Goal: Task Accomplishment & Management: Complete application form

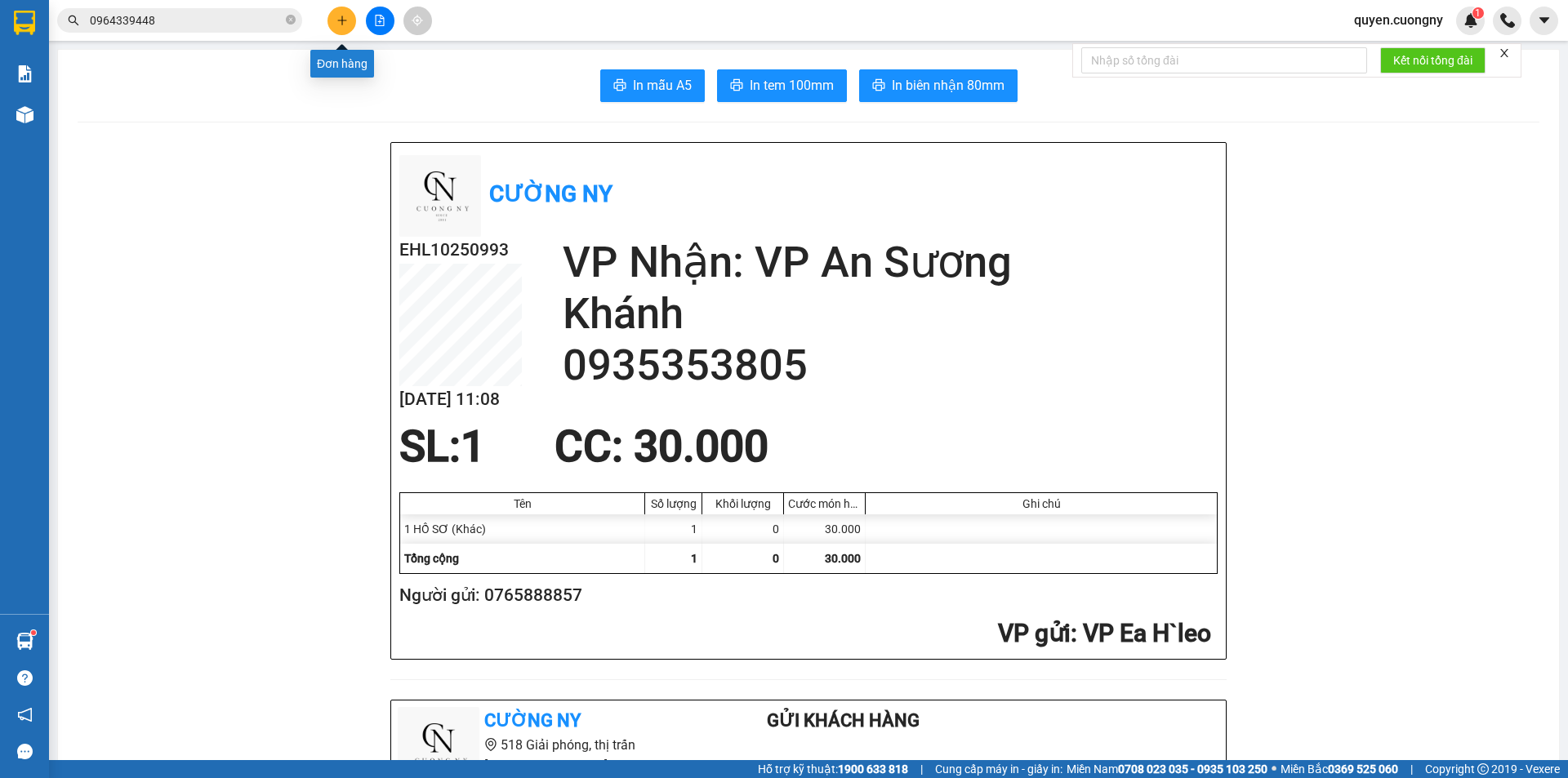
click at [353, 18] on button at bounding box center [341, 20] width 28 height 28
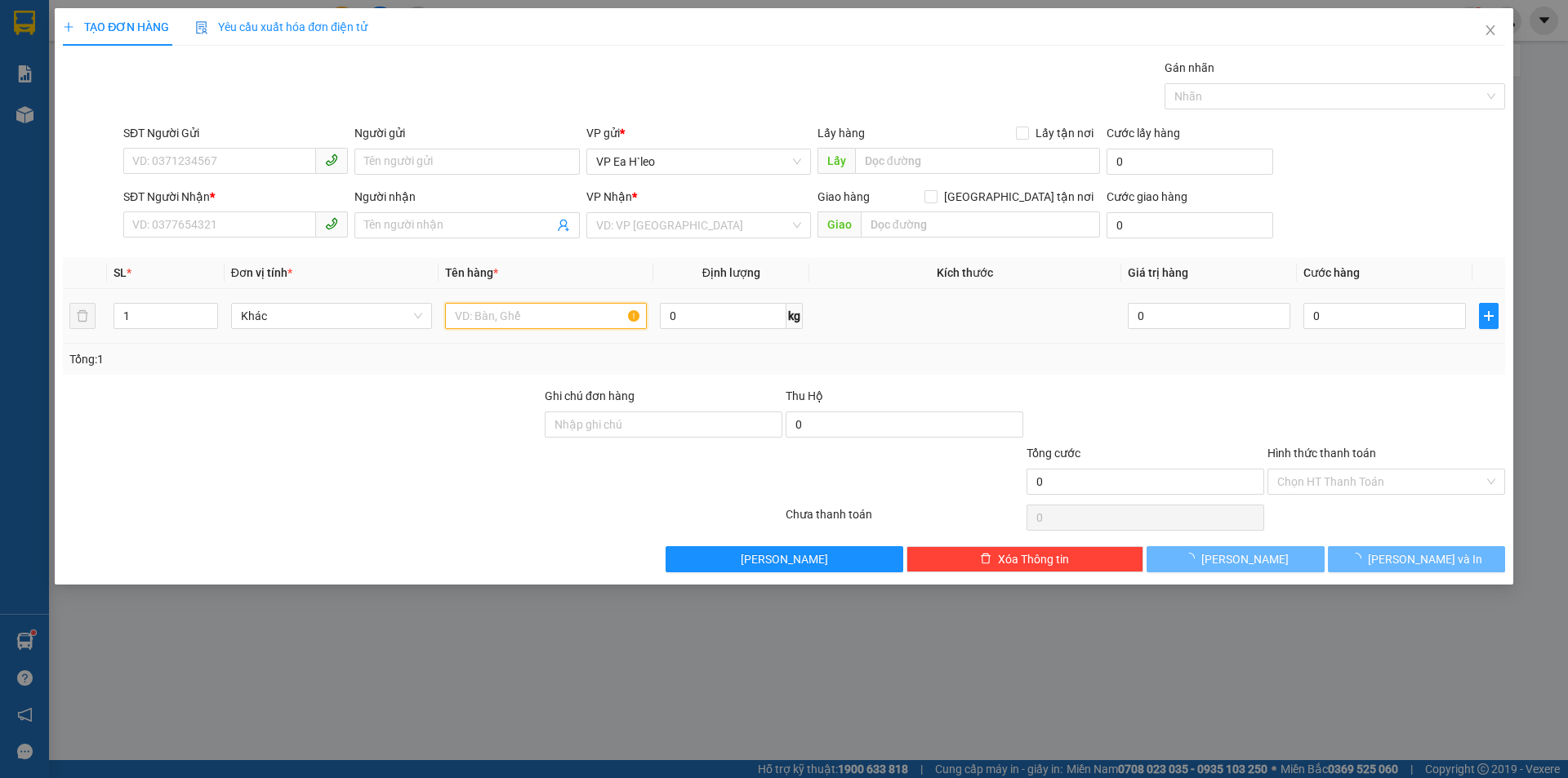
click at [558, 320] on input "text" at bounding box center [546, 315] width 202 height 27
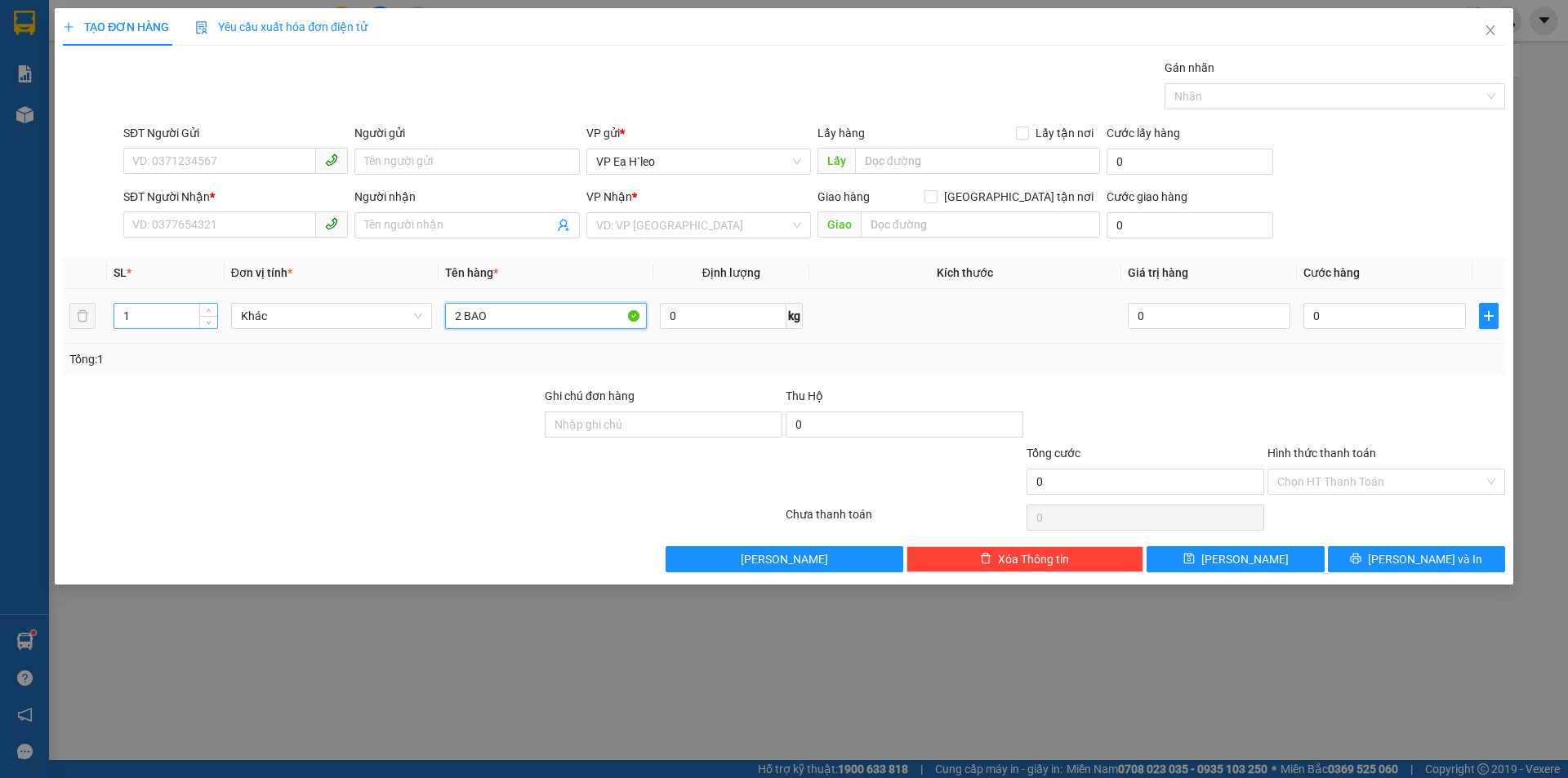
type input "2 BAO"
drag, startPoint x: 147, startPoint y: 316, endPoint x: 114, endPoint y: 320, distance: 33.2
click at [114, 320] on input "1" at bounding box center [165, 315] width 102 height 25
type input "2"
click at [632, 222] on input "search" at bounding box center [693, 225] width 194 height 25
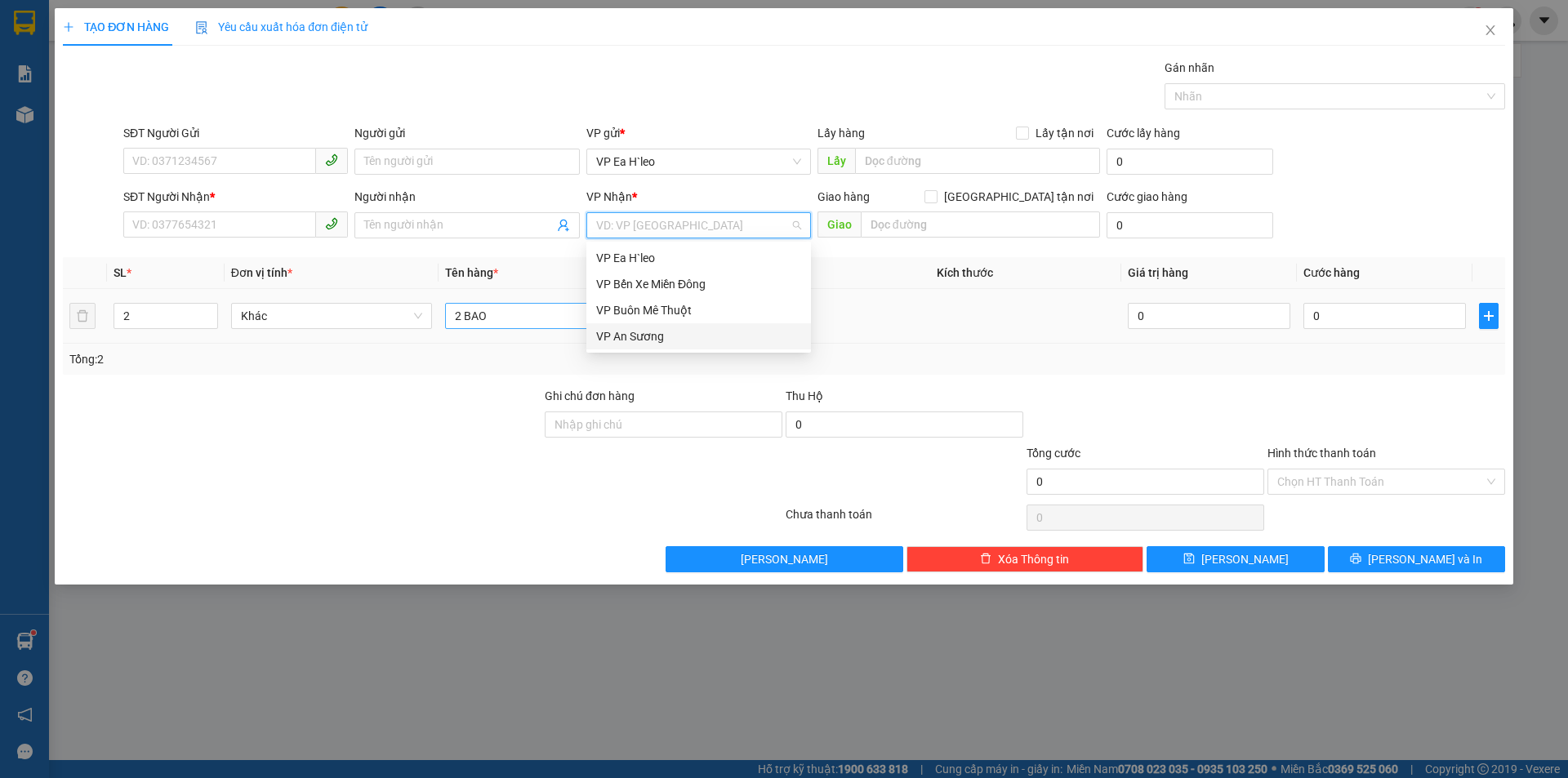
drag, startPoint x: 635, startPoint y: 330, endPoint x: 624, endPoint y: 327, distance: 11.4
click at [635, 331] on div "VP An Sương" at bounding box center [699, 336] width 205 height 18
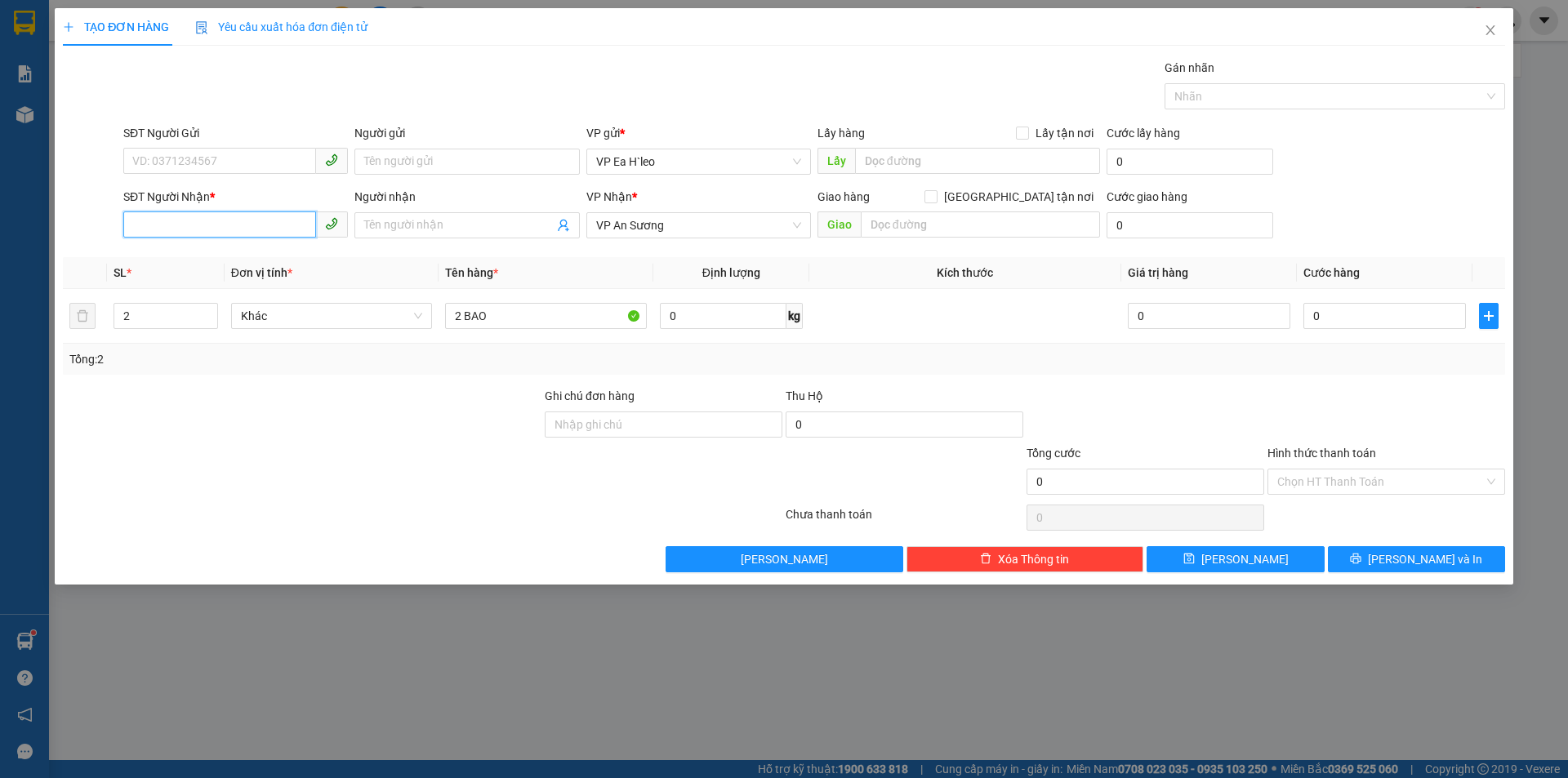
click at [144, 229] on input "SĐT Người Nhận *" at bounding box center [219, 224] width 193 height 27
click at [181, 219] on input "SĐT Người Nhận *" at bounding box center [219, 224] width 193 height 27
click at [208, 168] on input "SĐT Người Gửi" at bounding box center [219, 161] width 193 height 27
click at [497, 153] on input "Người gửi" at bounding box center [467, 162] width 225 height 27
type input "CHUYỀN"
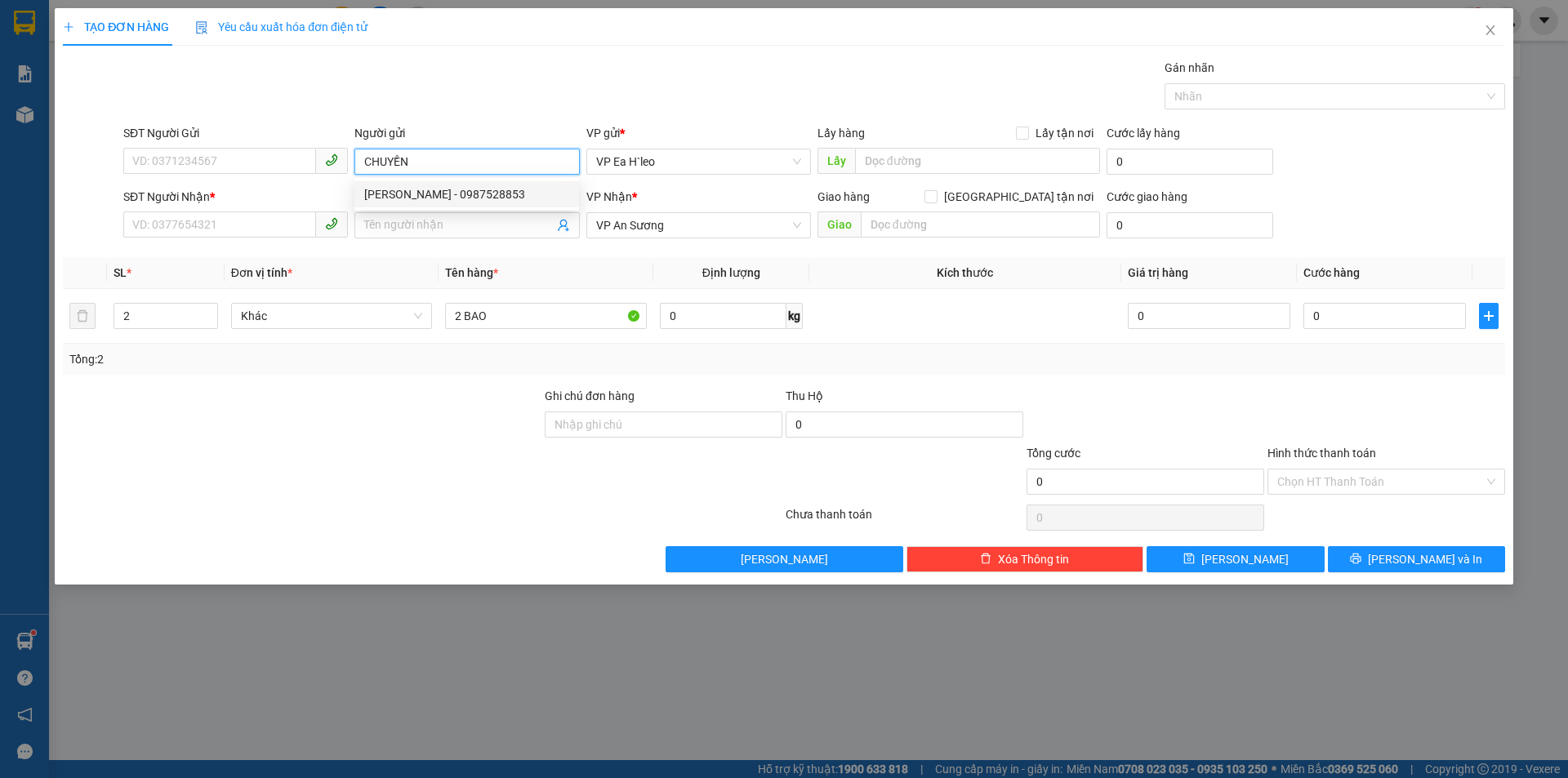
click at [500, 196] on div "[PERSON_NAME] - 0987528853" at bounding box center [466, 195] width 205 height 18
type input "0987528853"
type input "[PERSON_NAME]"
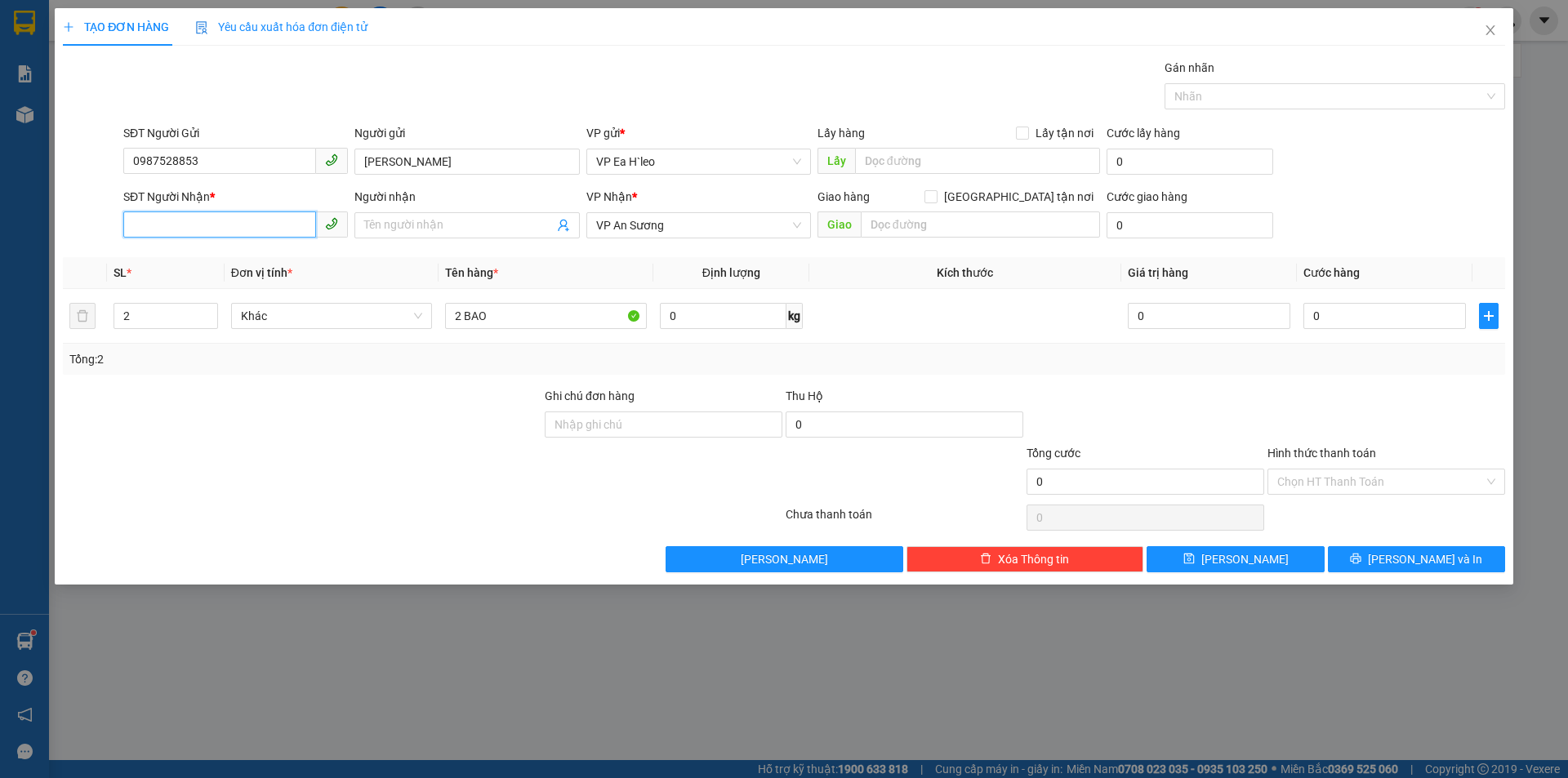
click at [219, 228] on input "SĐT Người Nhận *" at bounding box center [219, 224] width 193 height 27
drag, startPoint x: 228, startPoint y: 167, endPoint x: 59, endPoint y: 213, distance: 175.1
click at [59, 213] on div "TẠO ĐƠN HÀNG Yêu cầu xuất hóa đơn điện tử Transit Pickup Surcharge Ids Transit …" at bounding box center [784, 296] width 1458 height 577
drag, startPoint x: 448, startPoint y: 166, endPoint x: 315, endPoint y: 193, distance: 135.7
click at [315, 193] on form "SĐT Người Gửi VD: 0371234567 Người gửi [PERSON_NAME] VP gửi * VP [PERSON_NAME] …" at bounding box center [784, 185] width 1443 height 121
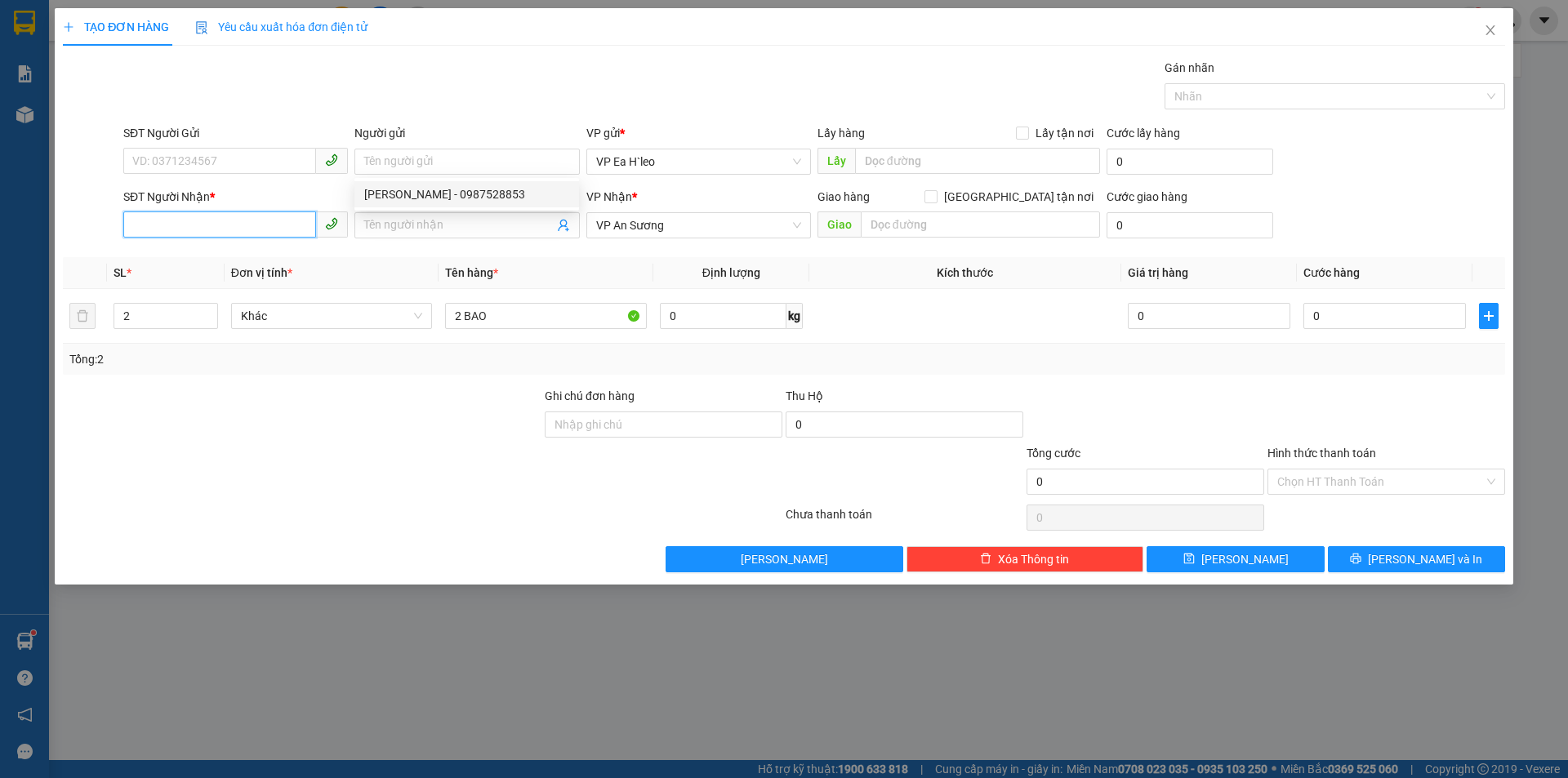
click at [276, 229] on input "SĐT Người Nhận *" at bounding box center [219, 224] width 193 height 27
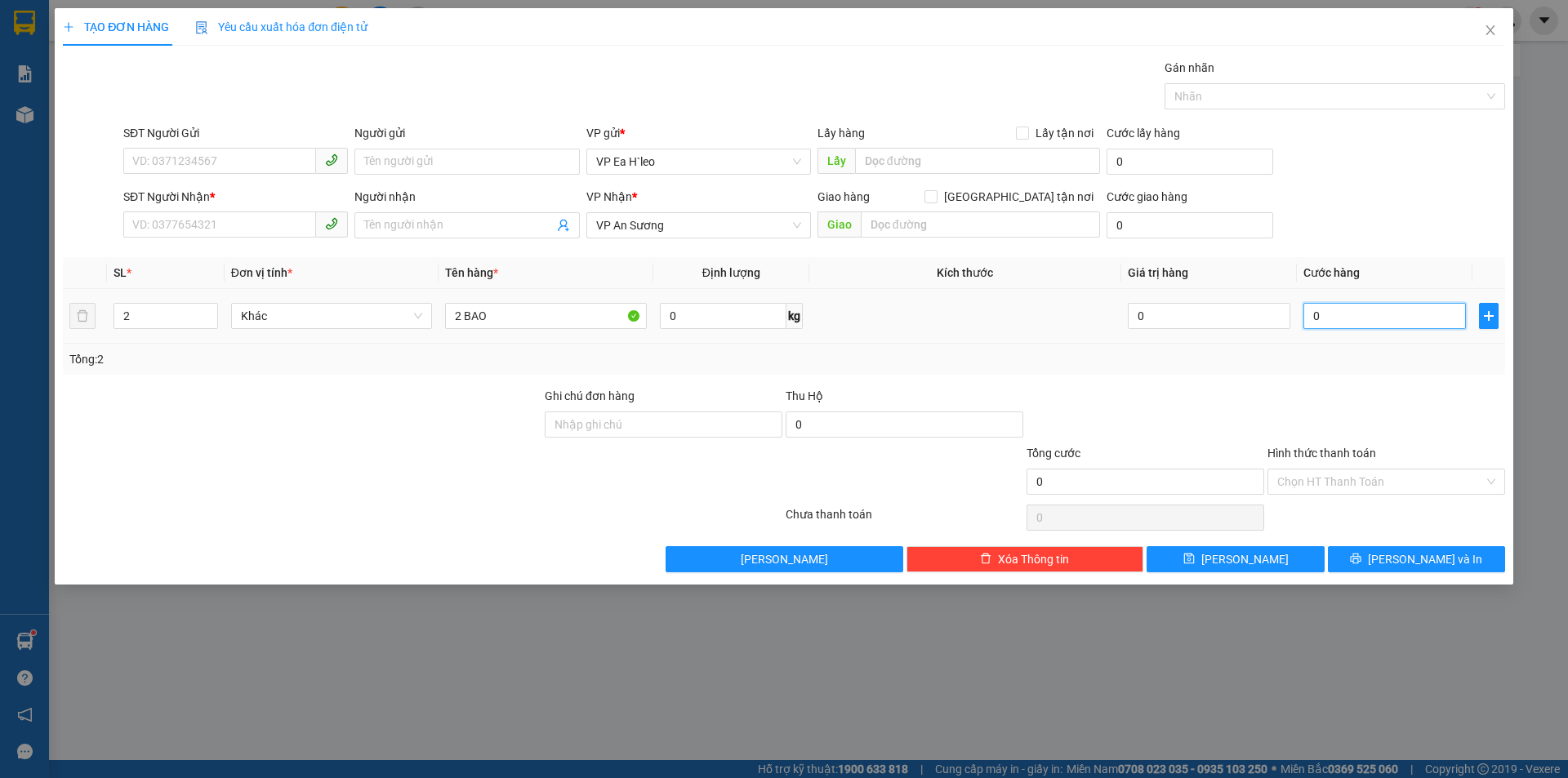
type input "3"
type input "30"
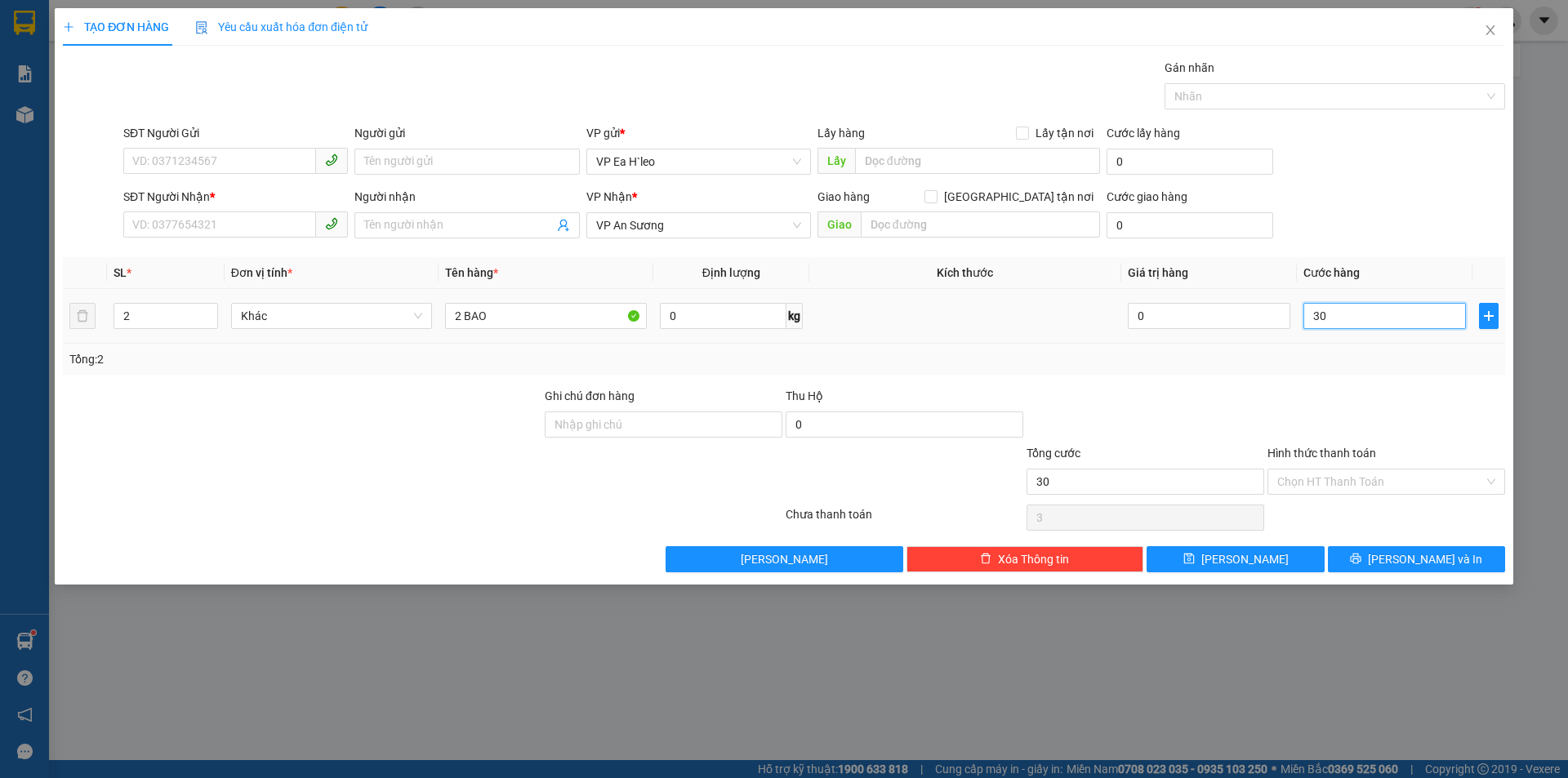
type input "30"
type input "300"
type input "30.000"
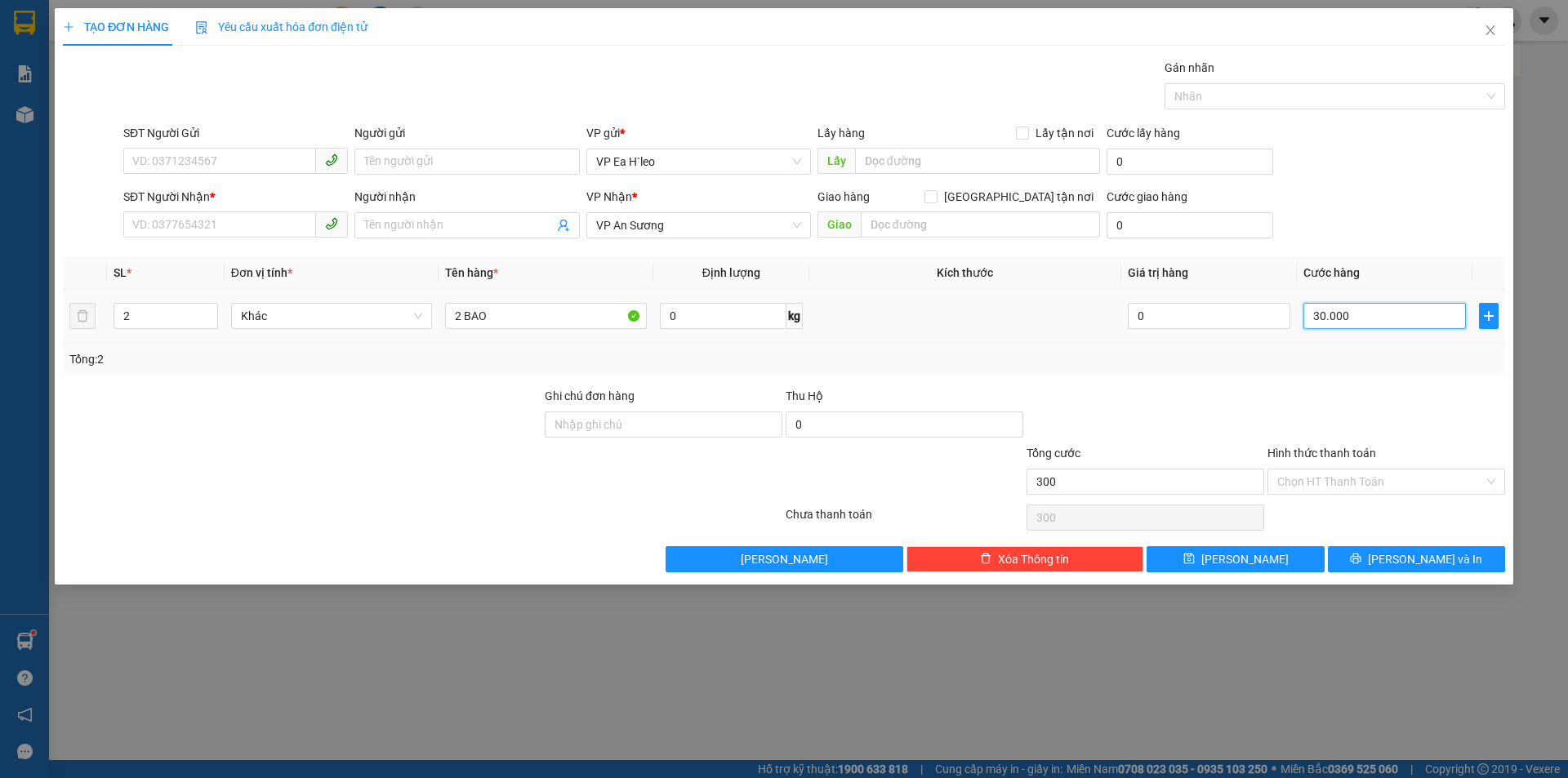
type input "30.000"
type input "300.000"
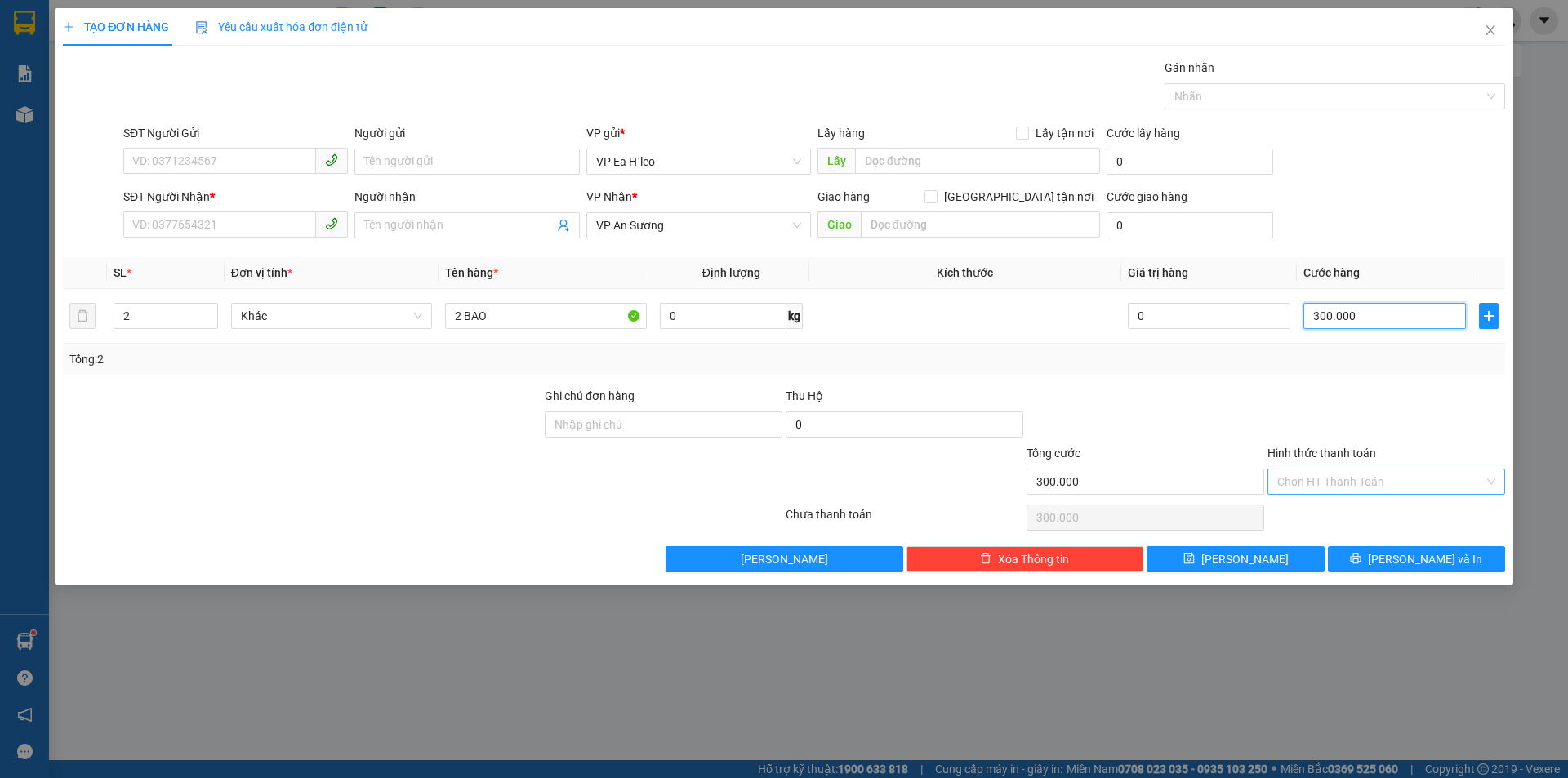
type input "300.000"
click at [1341, 480] on input "Hình thức thanh toán" at bounding box center [1381, 482] width 207 height 25
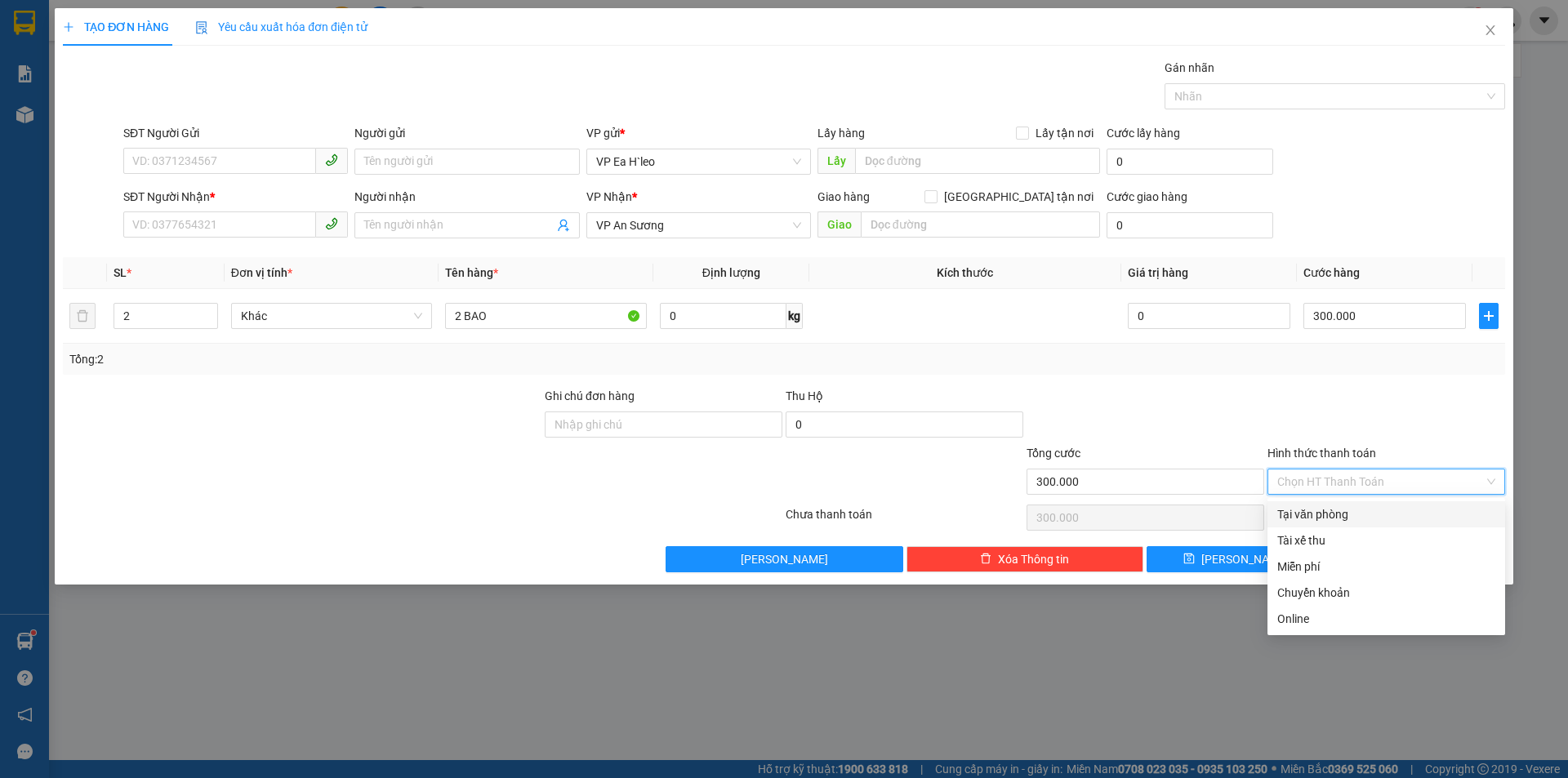
click at [1352, 511] on div "Tại văn phòng" at bounding box center [1386, 515] width 219 height 18
type input "0"
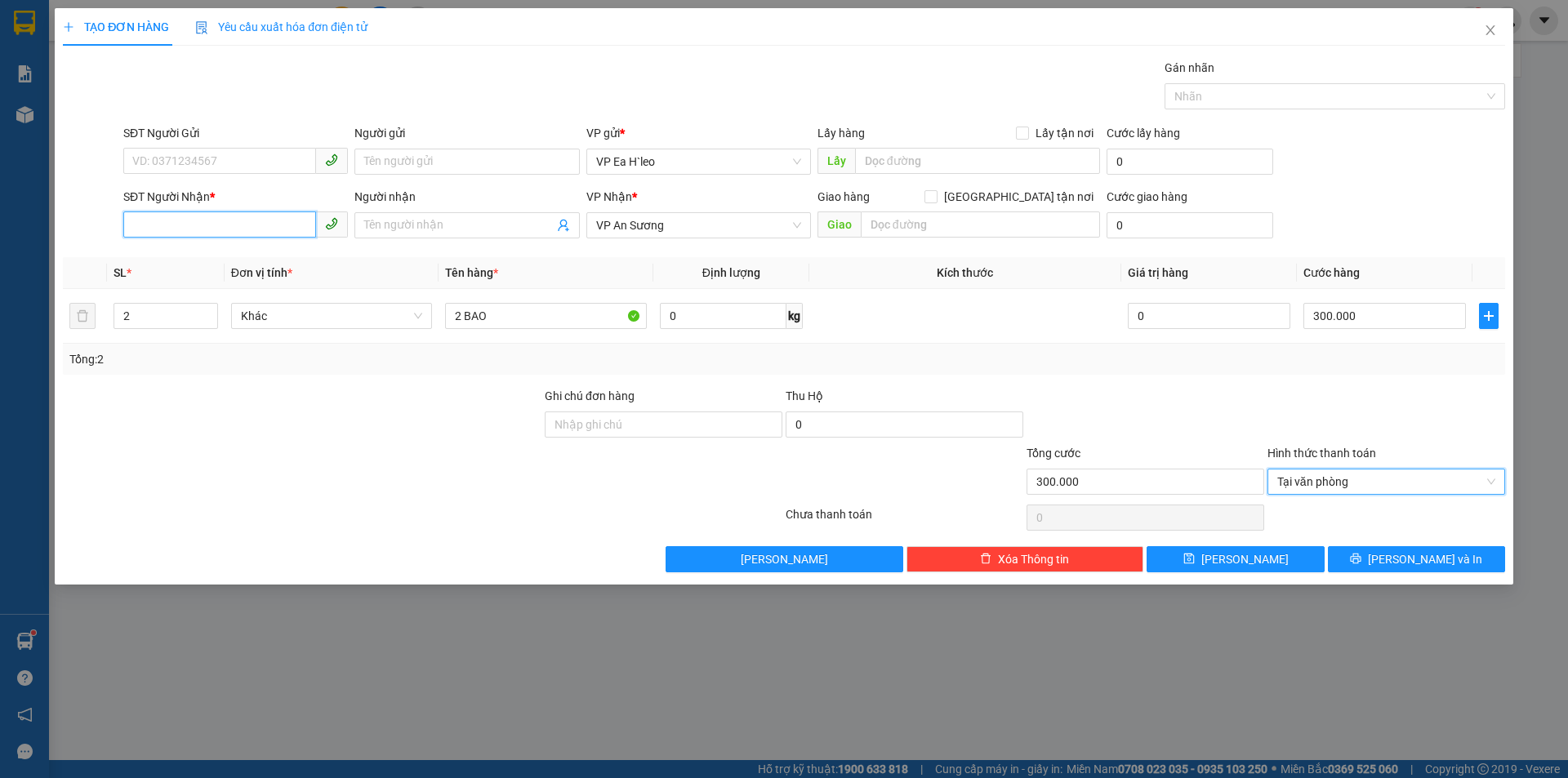
click at [252, 225] on input "SĐT Người Nhận *" at bounding box center [219, 224] width 193 height 27
click at [172, 262] on div "0918721816" at bounding box center [236, 258] width 205 height 18
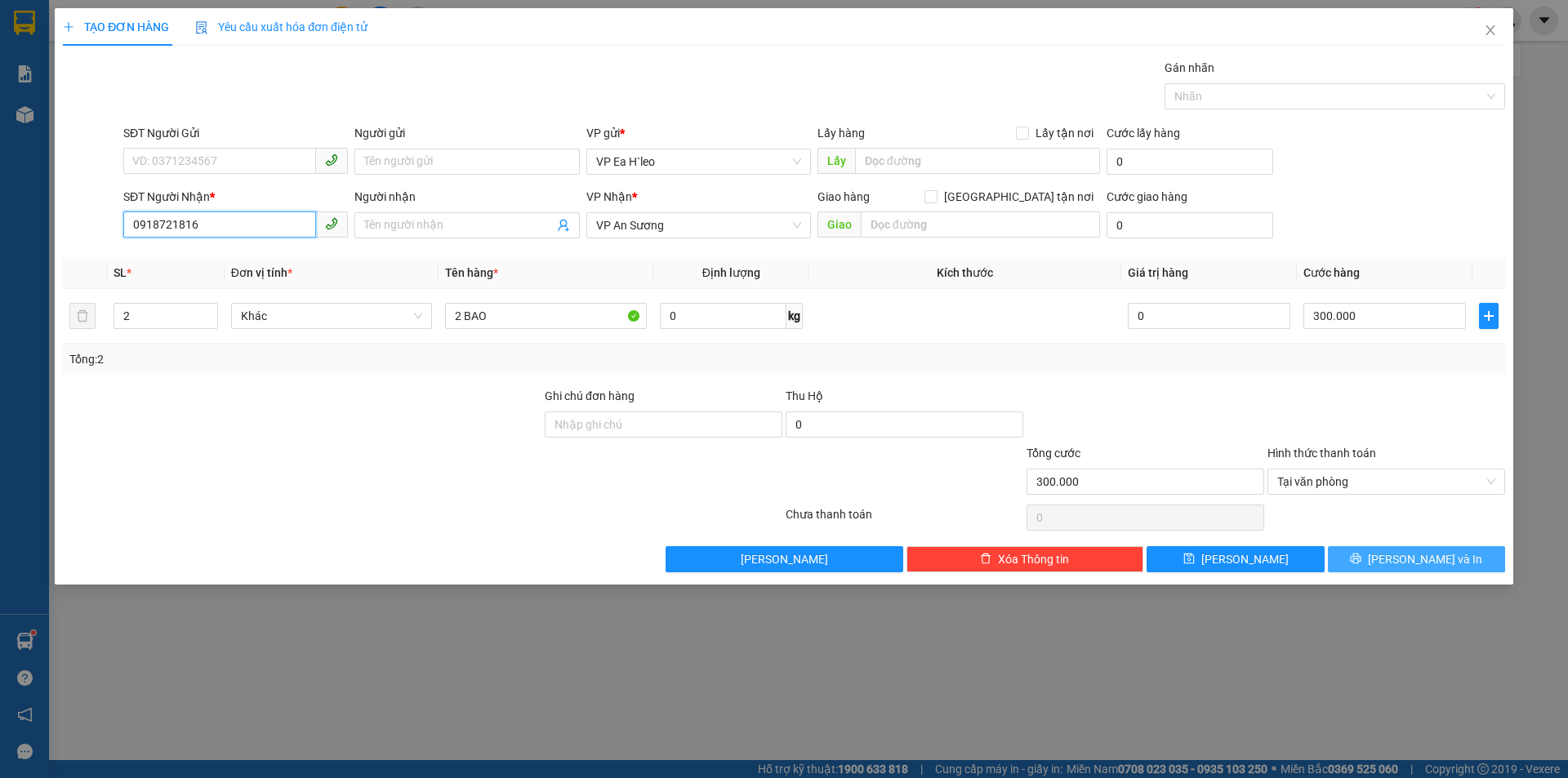
type input "0918721816"
click at [1361, 555] on icon "printer" at bounding box center [1356, 559] width 12 height 12
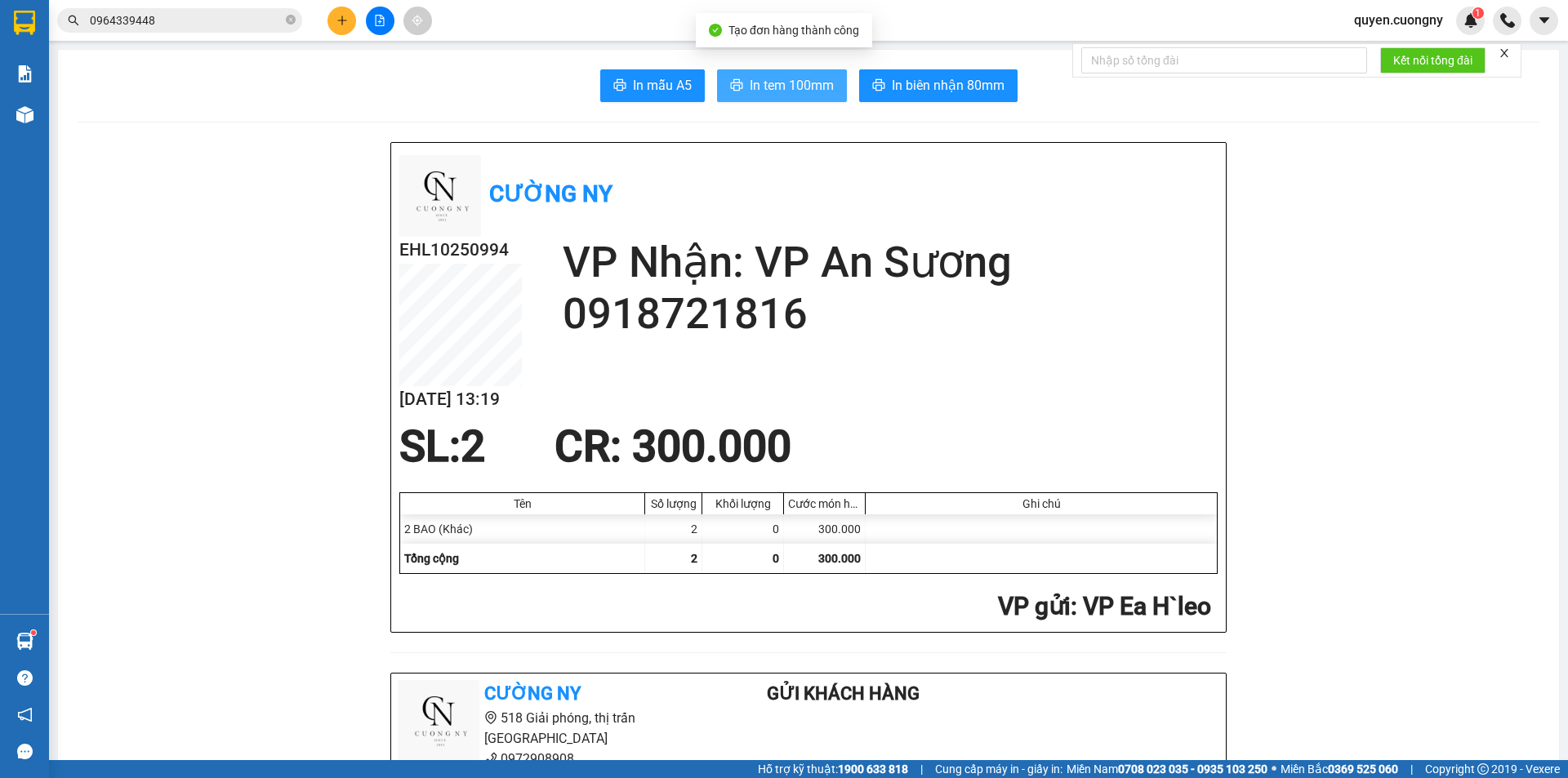
click at [776, 86] on span "In tem 100mm" at bounding box center [792, 85] width 84 height 20
